Goal: Transaction & Acquisition: Purchase product/service

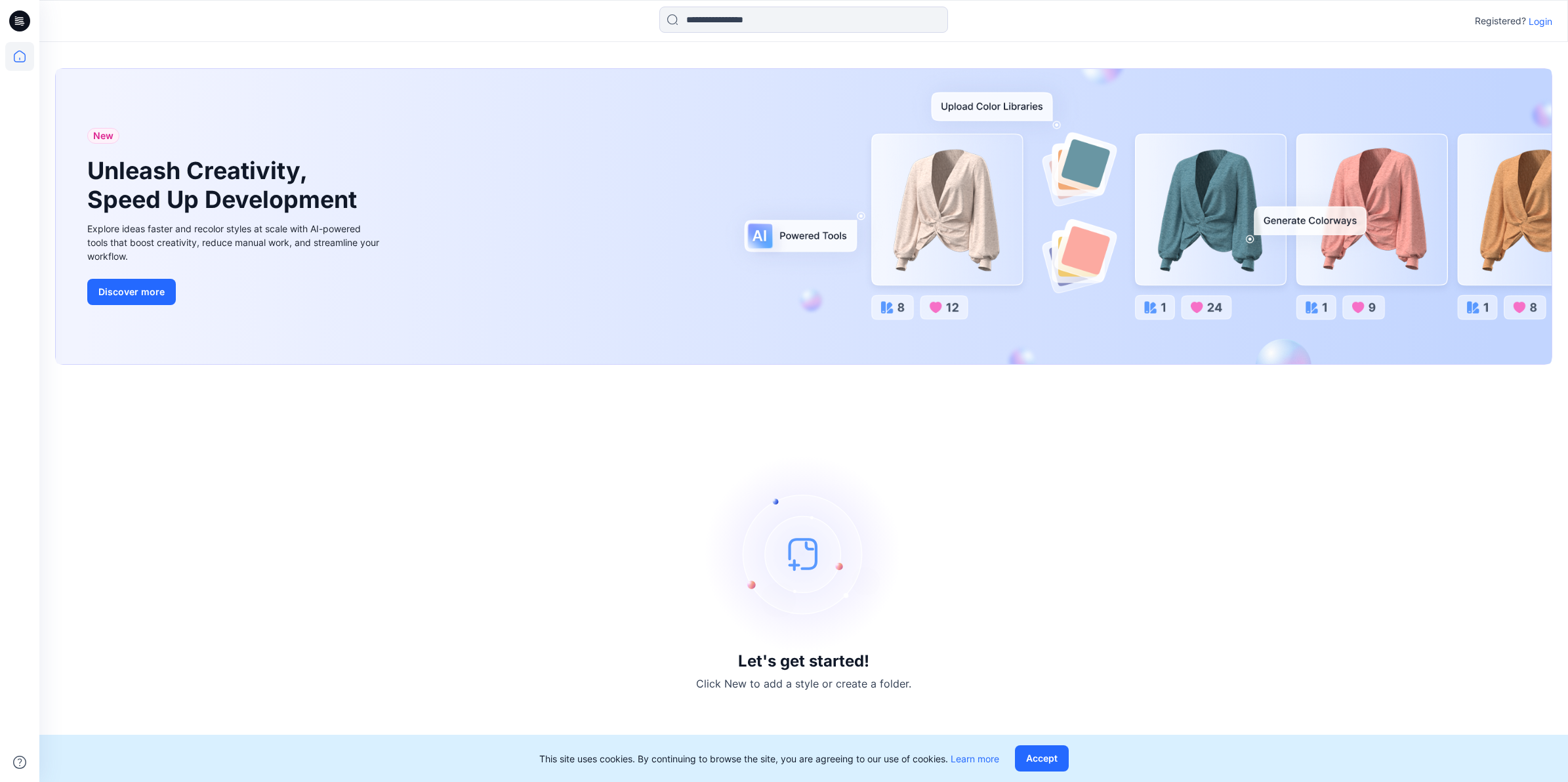
click at [1537, 23] on p "Login" at bounding box center [1540, 21] width 23 height 14
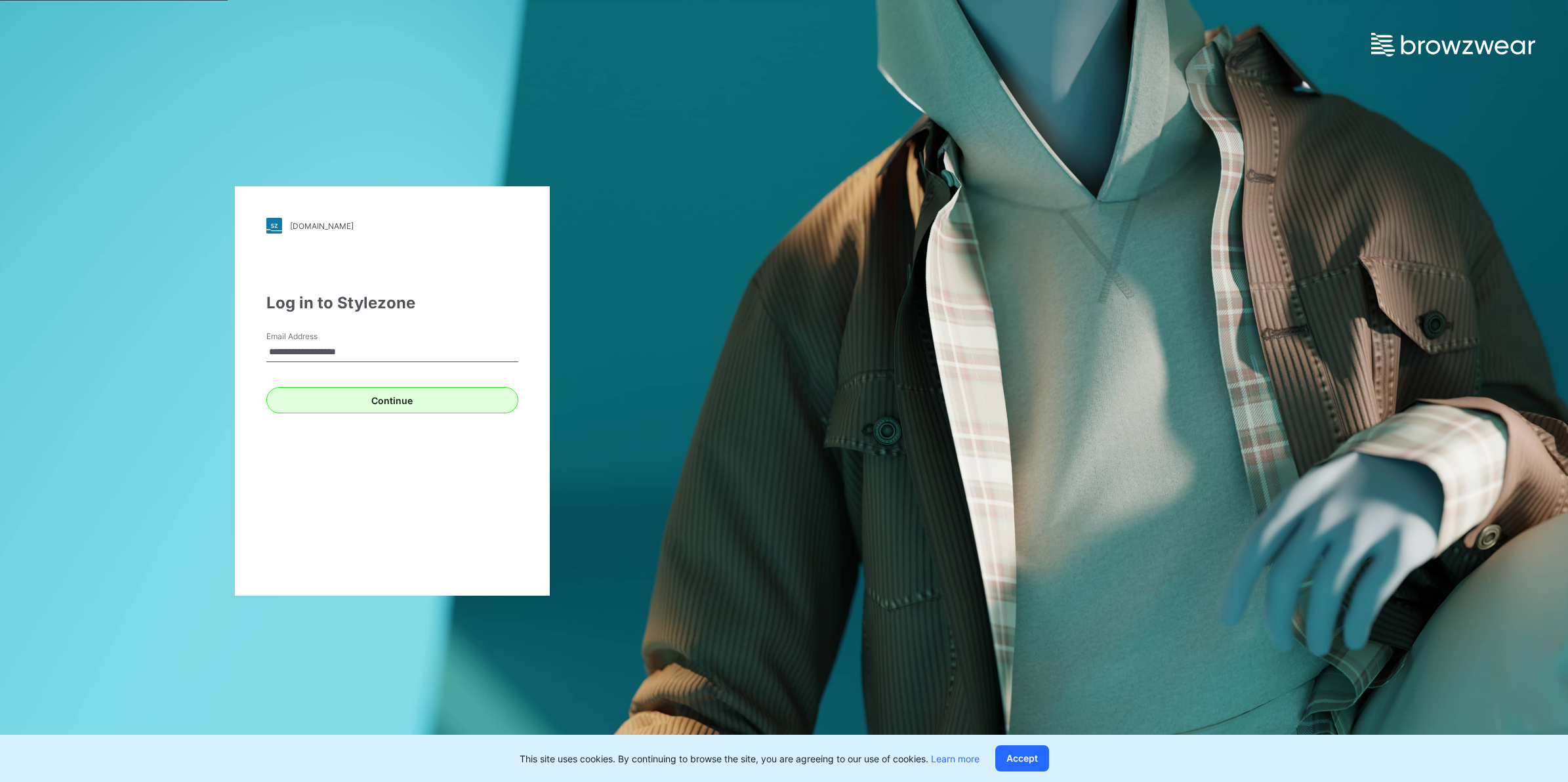
type input "**********"
drag, startPoint x: 400, startPoint y: 388, endPoint x: 414, endPoint y: 400, distance: 18.4
click at [402, 388] on button "Continue" at bounding box center [392, 400] width 252 height 26
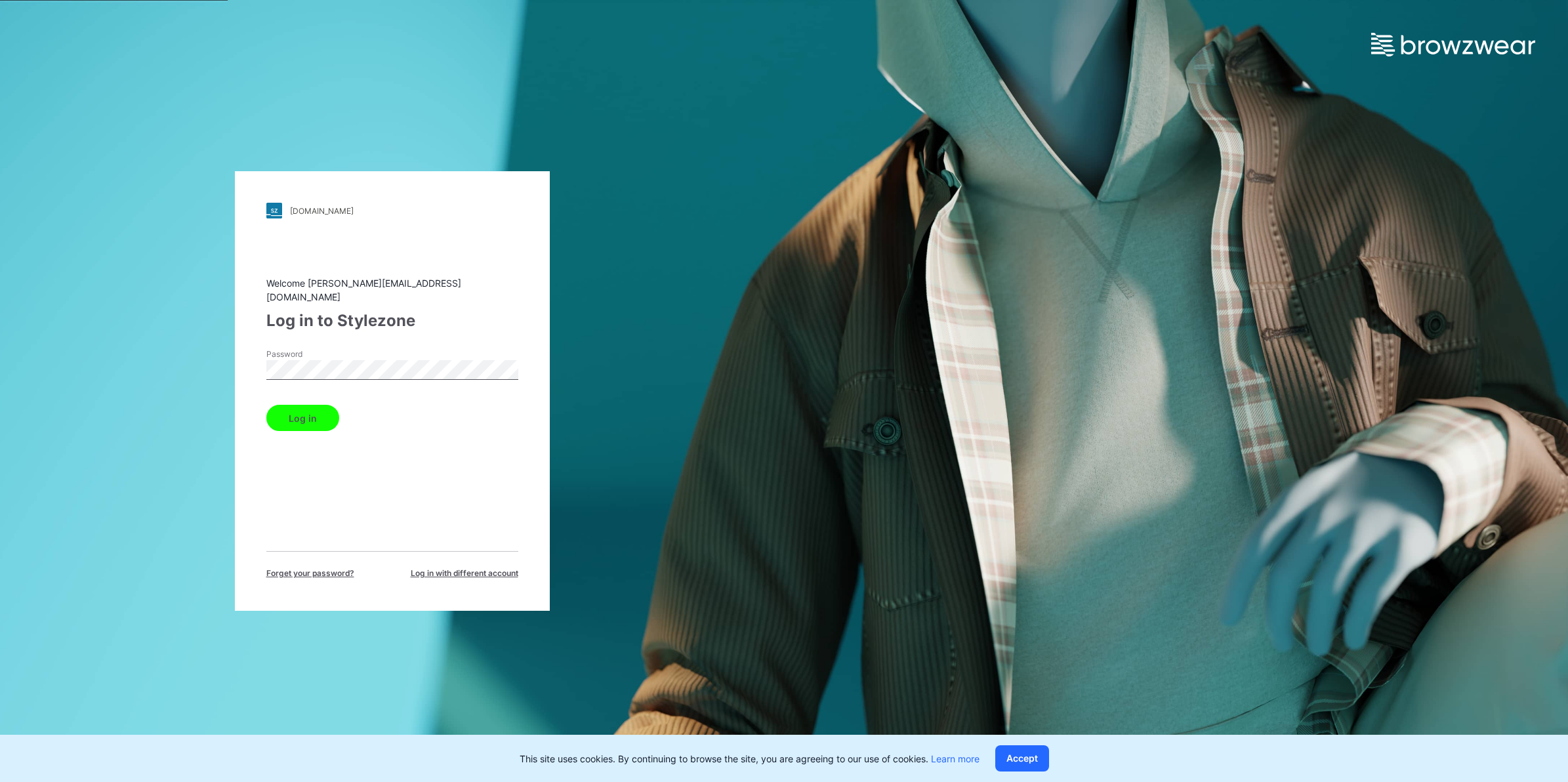
click at [294, 404] on button "Log in" at bounding box center [303, 418] width 73 height 26
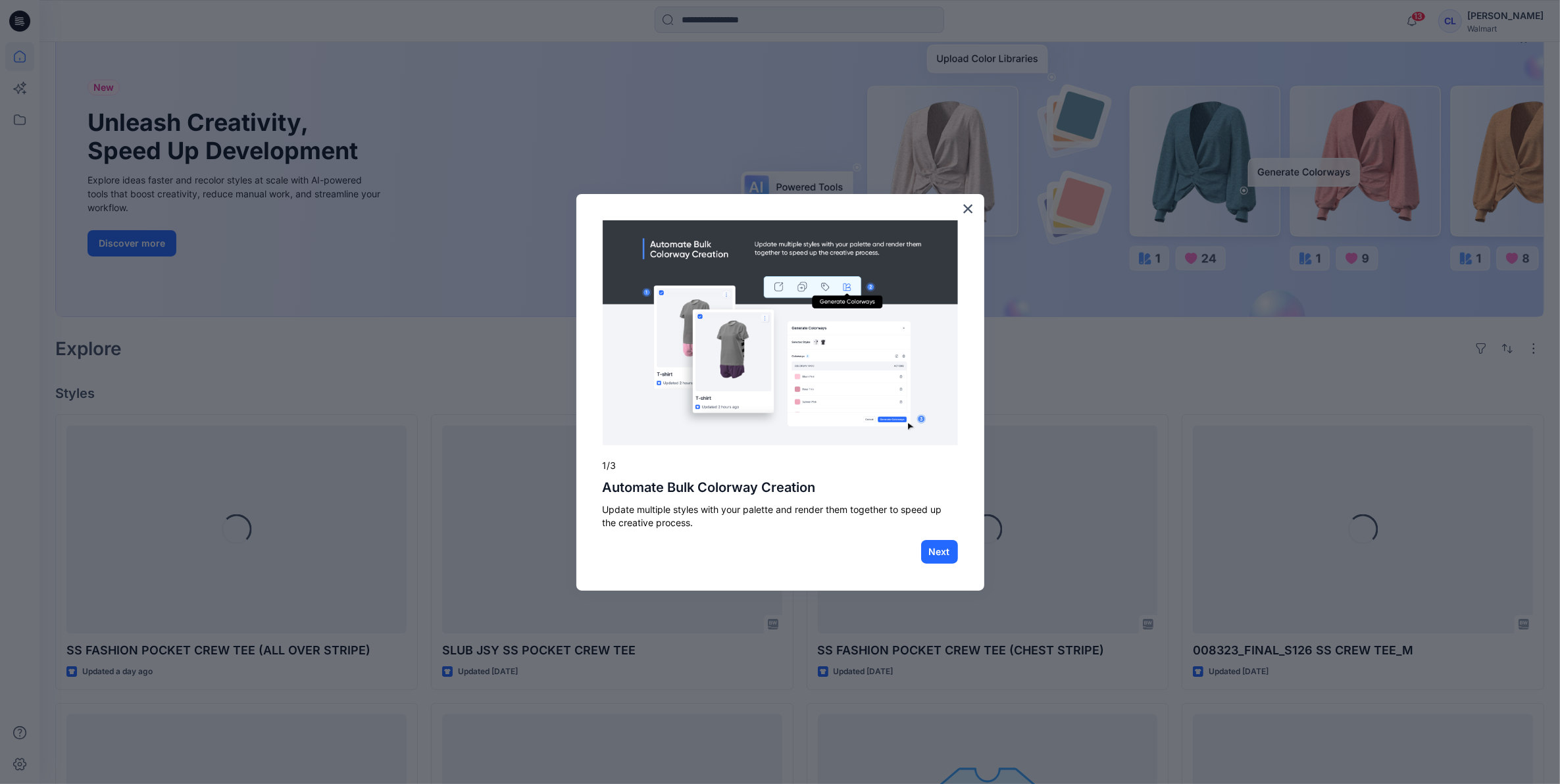
scroll to position [247, 0]
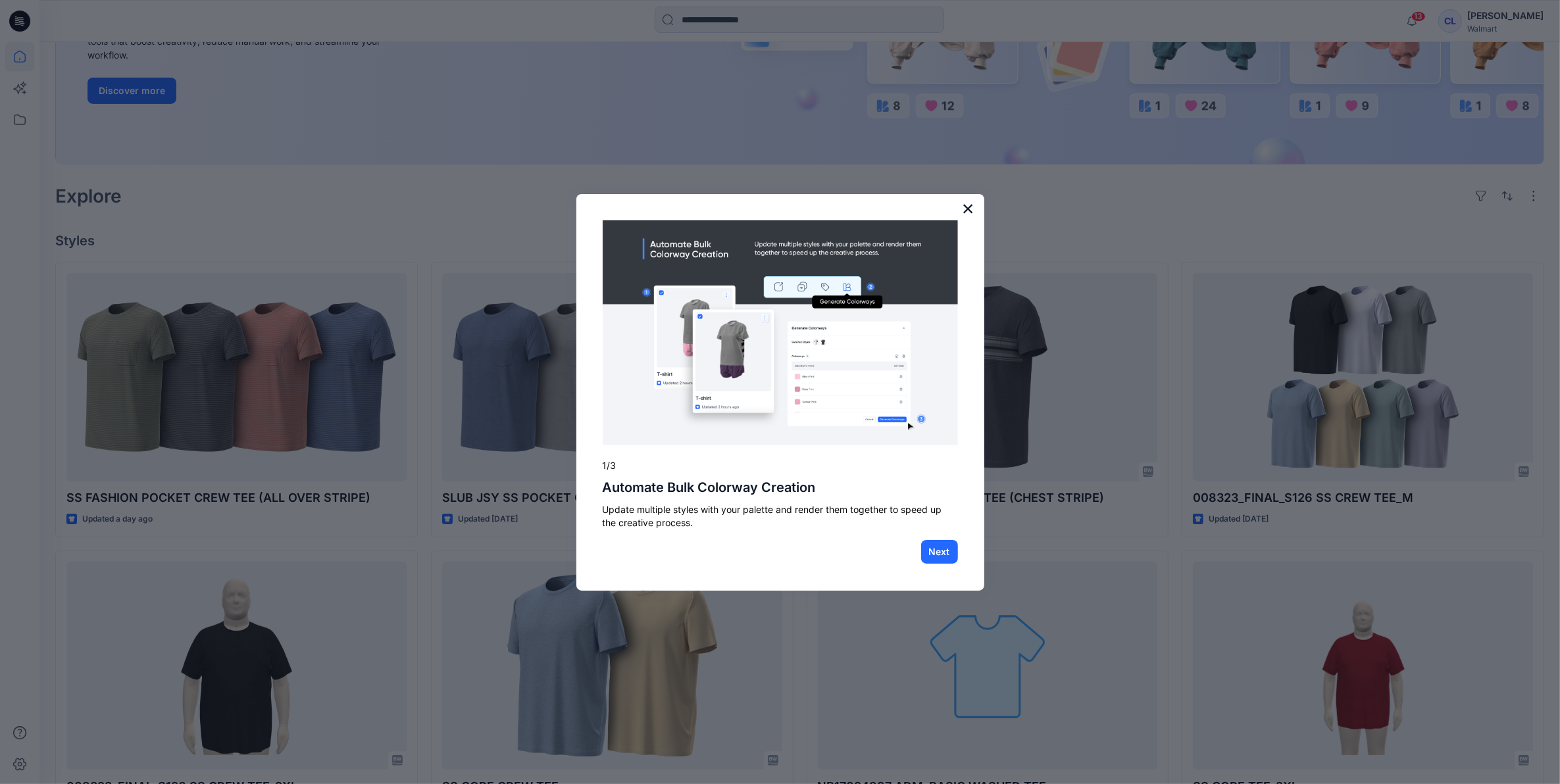
click at [965, 206] on button "×" at bounding box center [968, 208] width 12 height 21
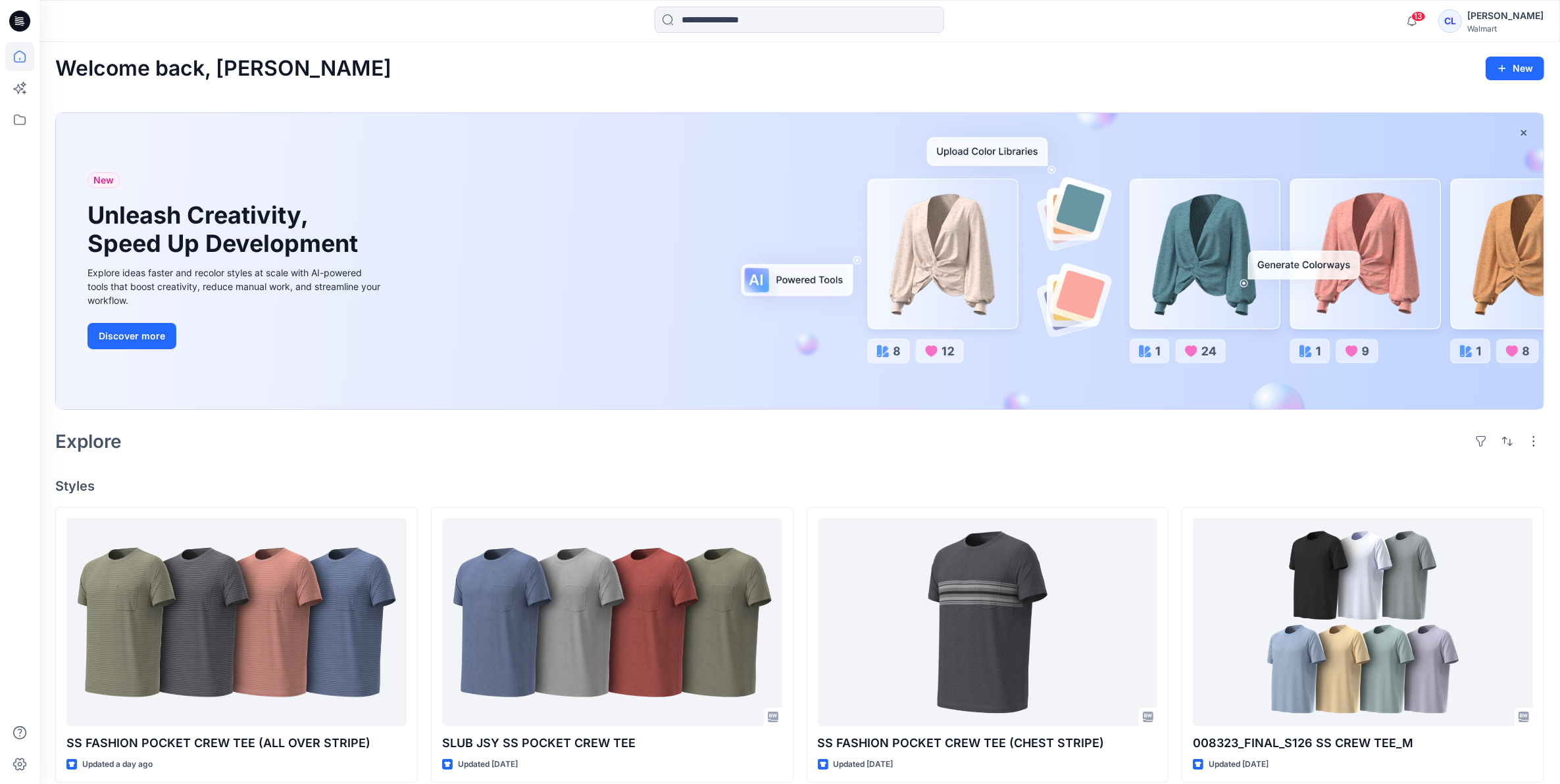
scroll to position [0, 0]
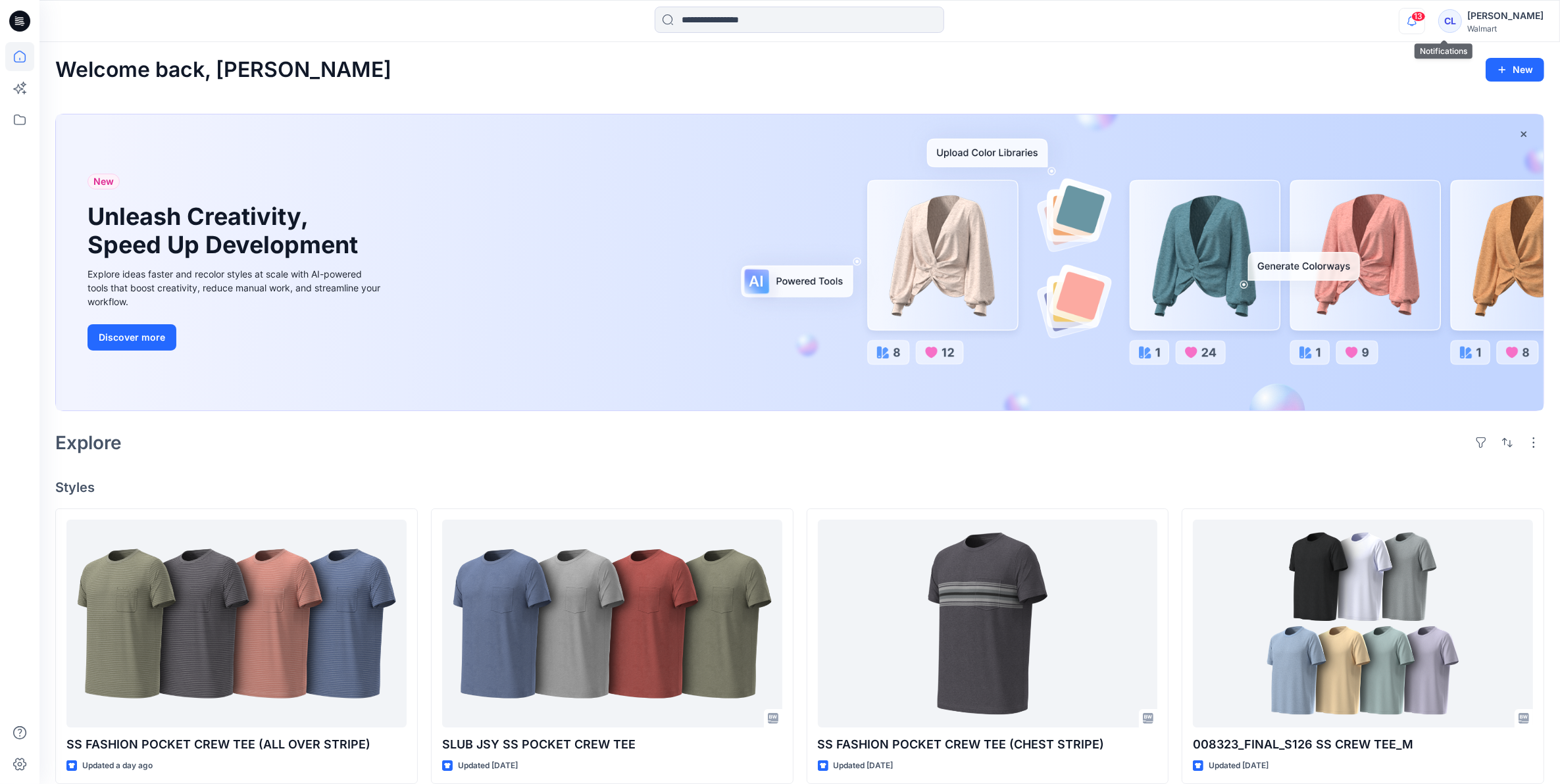
click at [1425, 20] on icon "button" at bounding box center [1412, 21] width 25 height 26
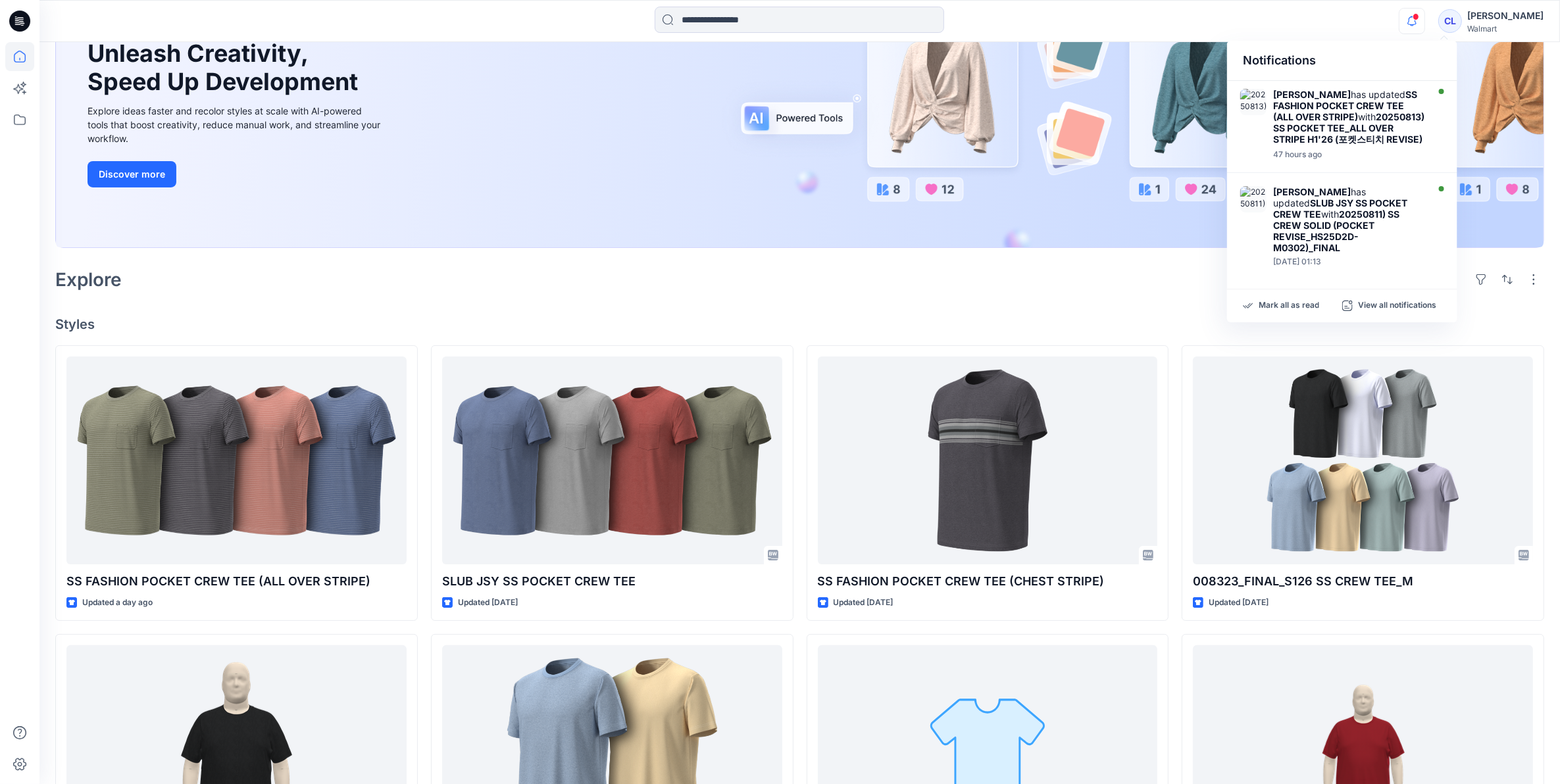
scroll to position [164, 0]
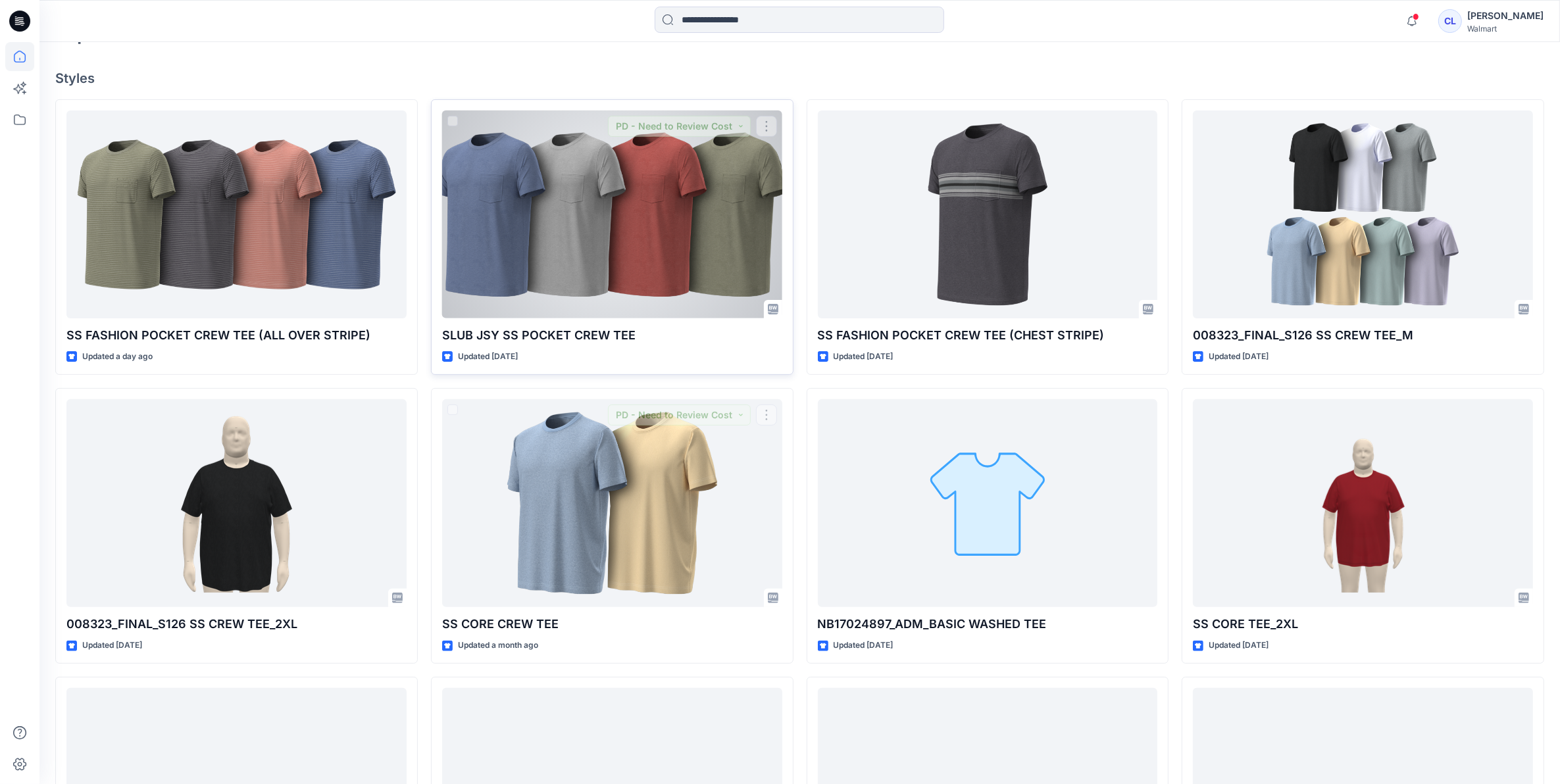
scroll to position [329, 0]
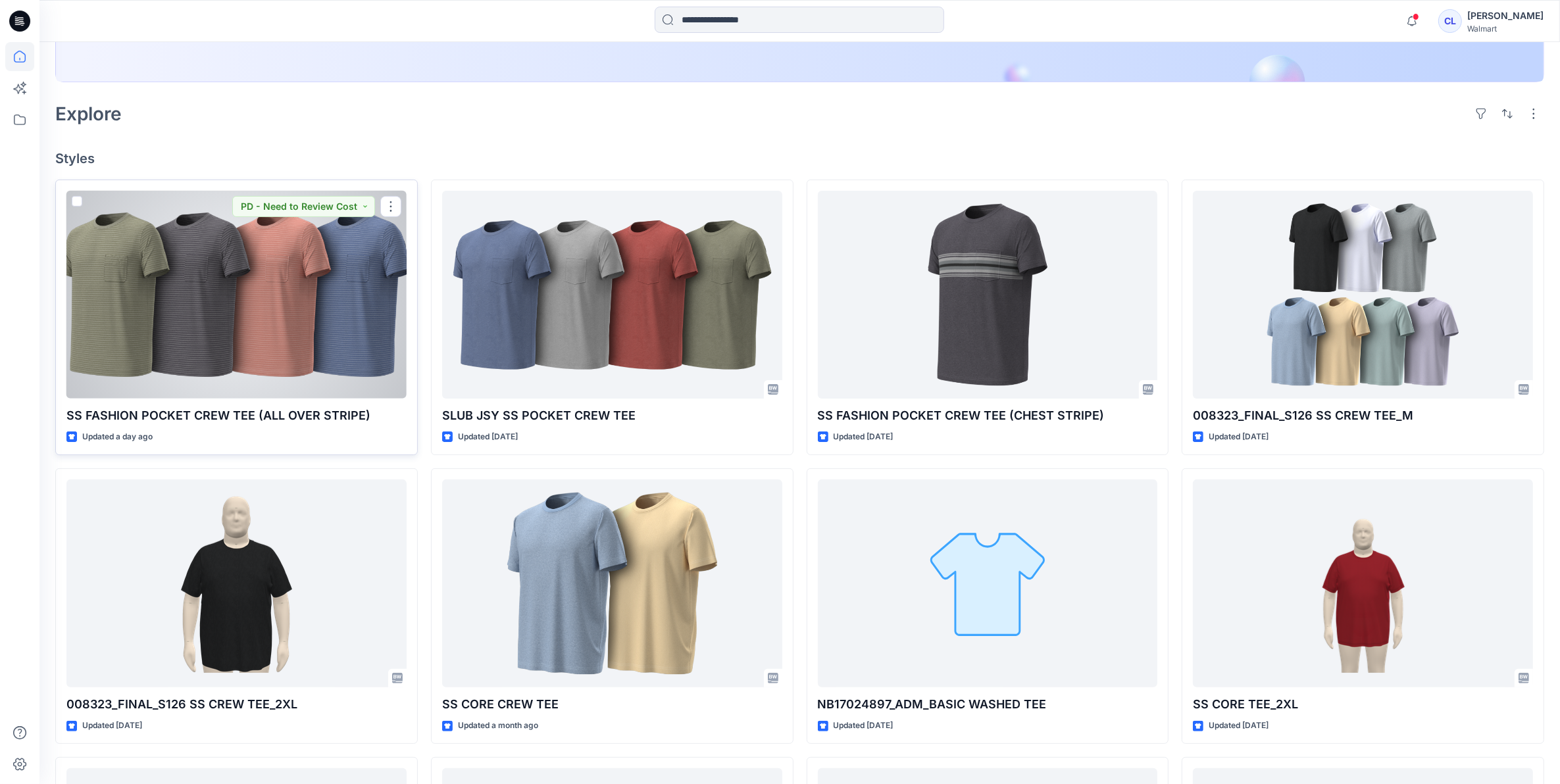
click at [340, 323] on div at bounding box center [236, 294] width 340 height 208
